Goal: Transaction & Acquisition: Purchase product/service

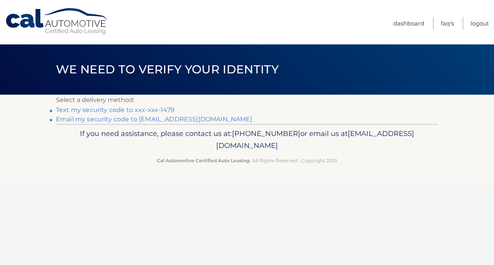
click at [104, 110] on link "Text my security code to xxx-xxx-1479" at bounding box center [115, 109] width 119 height 7
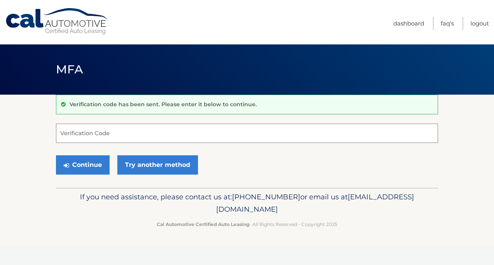
click at [95, 134] on input "Verification Code" at bounding box center [247, 133] width 382 height 19
type input "479751"
click at [83, 165] on button "Continue" at bounding box center [83, 164] width 54 height 19
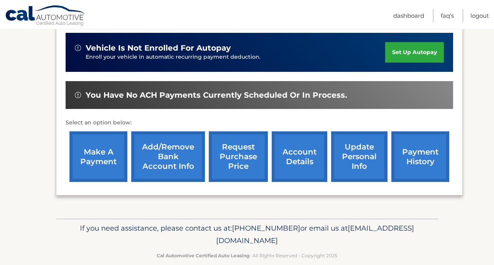
scroll to position [201, 0]
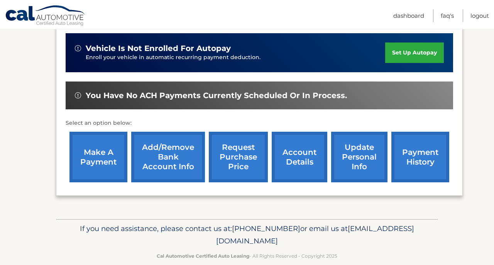
click at [108, 142] on link "make a payment" at bounding box center [99, 157] width 58 height 51
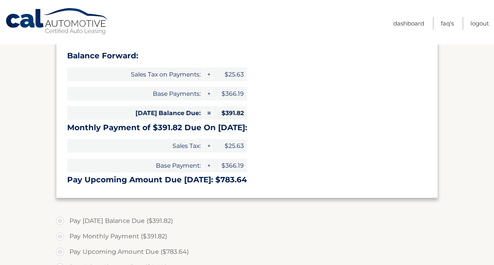
select select "MmYzY2IxZjYtODA1OC00NTkyLThjMmUtZWM2ZGUyMzliOTI3"
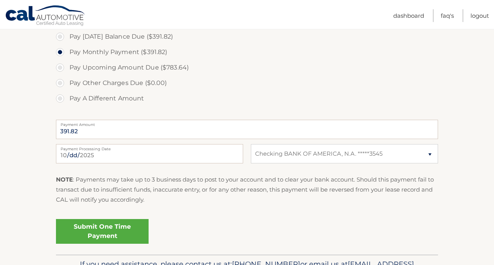
scroll to position [292, 0]
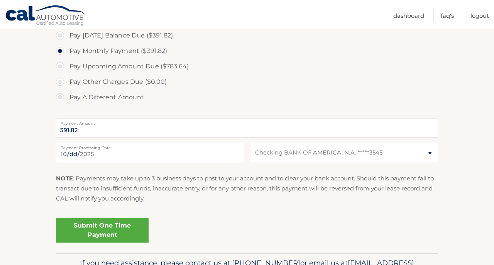
click at [93, 225] on link "Submit One Time Payment" at bounding box center [102, 230] width 93 height 25
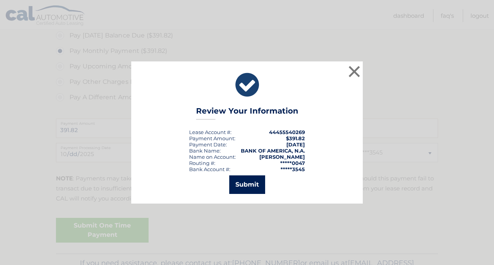
click at [251, 185] on button "Submit" at bounding box center [247, 184] width 36 height 19
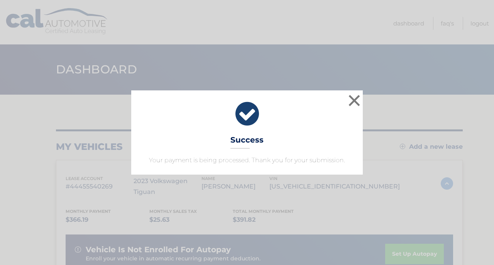
click at [366, 87] on div "× Success Your payment is being processed. Thank you for your submission. Loadi…" at bounding box center [247, 132] width 494 height 265
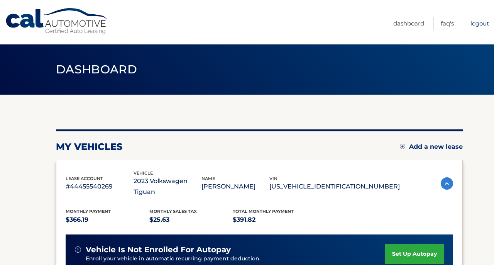
click at [478, 26] on link "Logout" at bounding box center [480, 23] width 19 height 13
